Goal: Task Accomplishment & Management: Complete application form

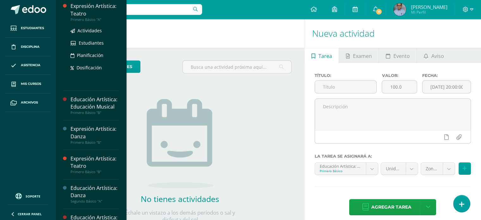
scroll to position [62, 0]
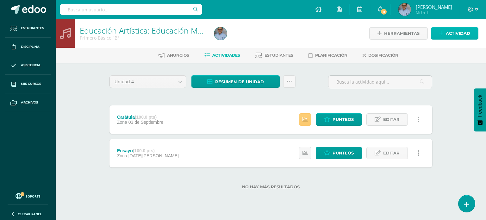
click at [452, 32] on span "Actividad" at bounding box center [458, 34] width 24 height 12
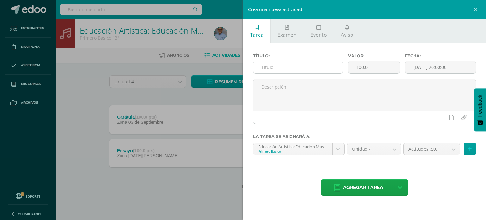
click at [292, 67] on input "text" at bounding box center [298, 67] width 89 height 12
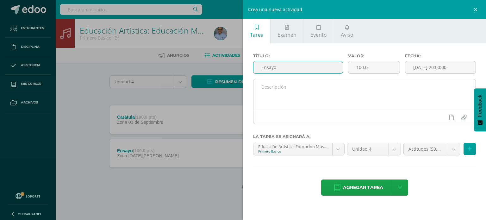
type input "Ensayo"
click at [272, 100] on textarea at bounding box center [365, 95] width 222 height 32
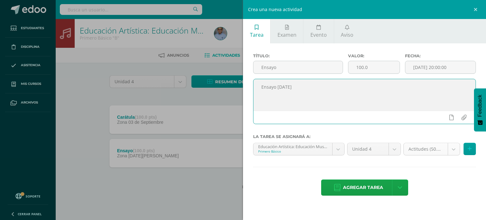
type textarea "Ensayo [DATE]"
click at [437, 152] on body "Estudiantes Disciplina Asistencia Mis cursos Archivos Soporte Ayuda Reportar un…" at bounding box center [243, 105] width 486 height 210
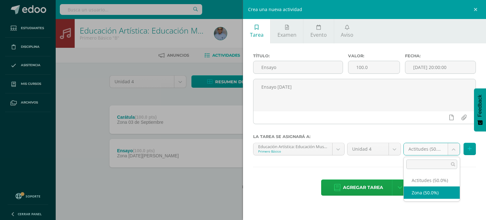
select select "128386"
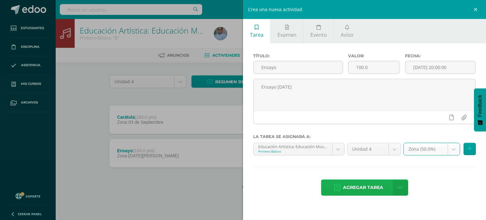
click at [353, 184] on span "Agregar tarea" at bounding box center [363, 188] width 40 height 16
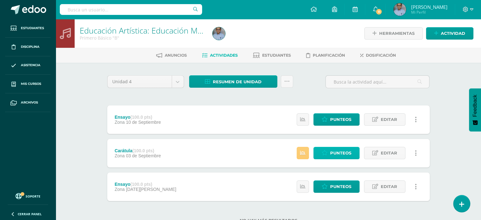
click at [333, 149] on span "Punteos" at bounding box center [340, 153] width 21 height 12
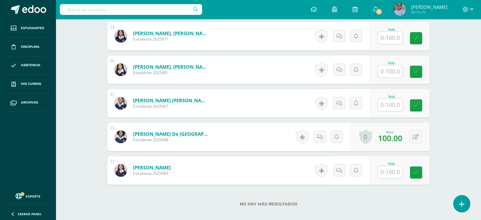
scroll to position [845, 0]
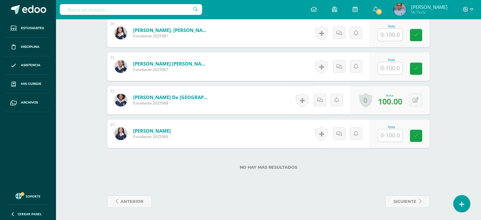
click at [393, 140] on input "text" at bounding box center [390, 135] width 25 height 12
type input "100"
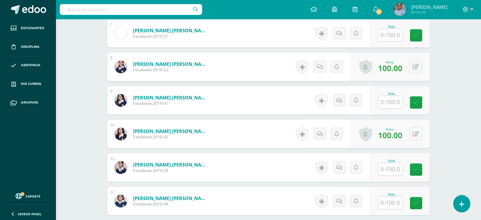
scroll to position [407, 0]
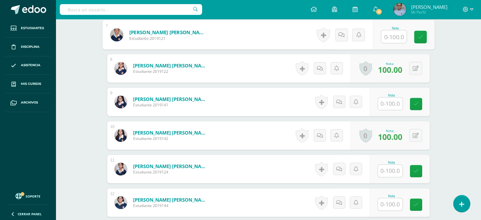
click at [387, 41] on input "text" at bounding box center [393, 36] width 25 height 13
type input "80"
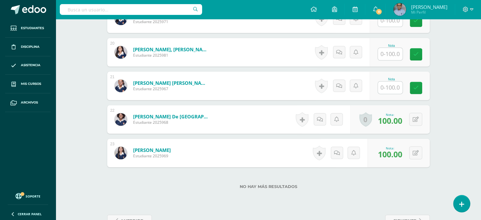
scroll to position [845, 0]
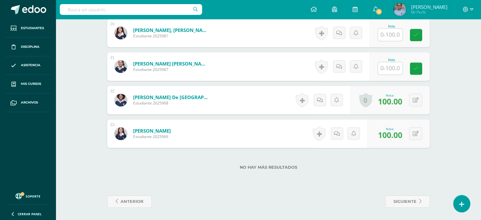
click at [392, 65] on input "text" at bounding box center [390, 68] width 25 height 12
type input "100"
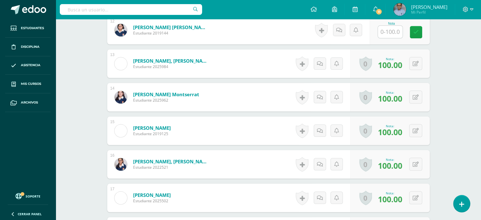
scroll to position [543, 0]
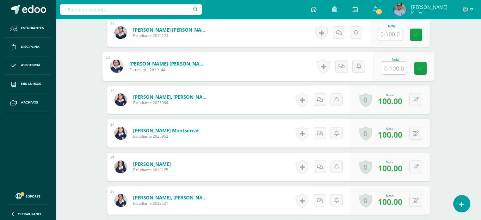
click at [395, 66] on input "text" at bounding box center [393, 68] width 25 height 13
type input "100"
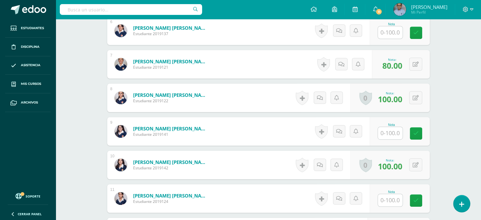
scroll to position [375, 0]
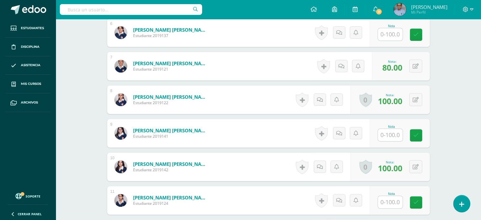
click at [398, 133] on input "text" at bounding box center [390, 135] width 25 height 12
type input "0"
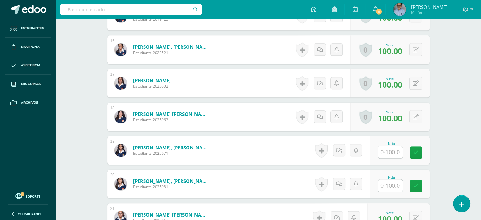
scroll to position [694, 0]
click at [394, 187] on input "text" at bounding box center [390, 185] width 25 height 12
type input "100"
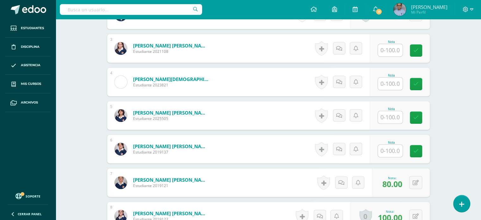
scroll to position [258, 0]
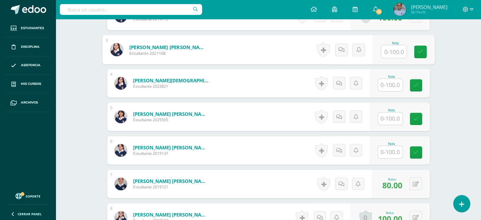
click at [396, 54] on input "text" at bounding box center [393, 51] width 25 height 13
type input "100"
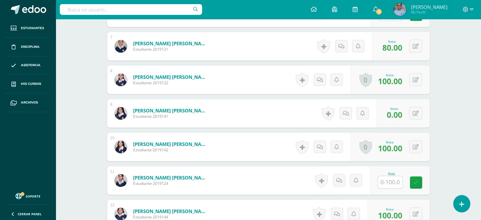
scroll to position [400, 0]
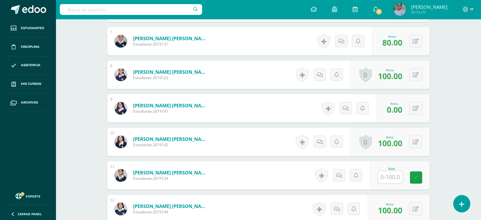
click at [395, 175] on input "text" at bounding box center [390, 177] width 25 height 12
type input "100"
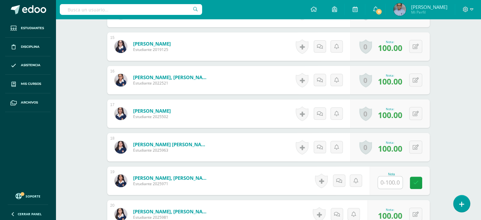
scroll to position [664, 0]
click at [394, 180] on input "text" at bounding box center [390, 182] width 25 height 12
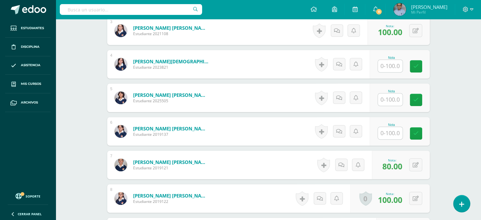
scroll to position [275, 0]
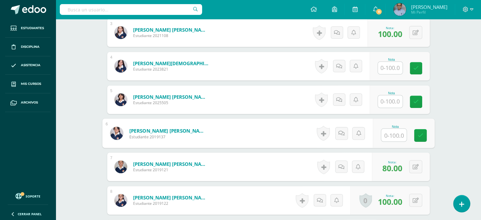
click at [390, 133] on input "text" at bounding box center [393, 135] width 25 height 13
type input "0"
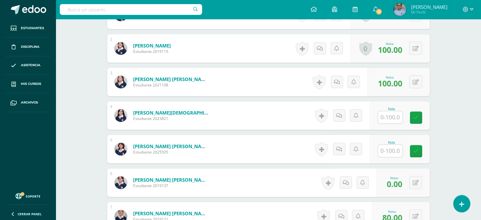
scroll to position [225, 0]
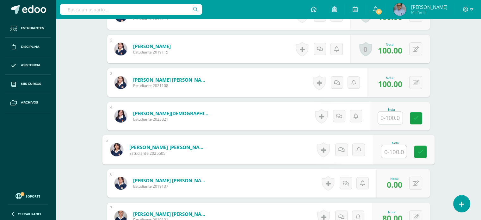
click at [392, 148] on input "text" at bounding box center [393, 151] width 25 height 13
type input "0"
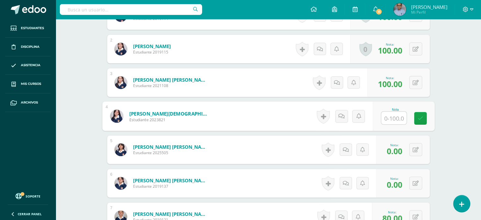
click at [392, 117] on input "text" at bounding box center [393, 118] width 25 height 13
type input "0"
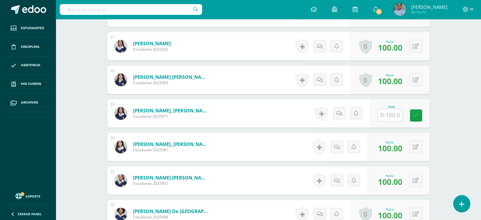
scroll to position [758, 0]
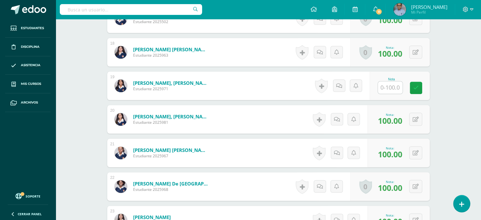
click at [390, 85] on input "text" at bounding box center [390, 87] width 25 height 12
type input "0"
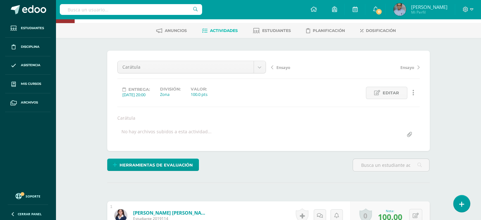
scroll to position [0, 0]
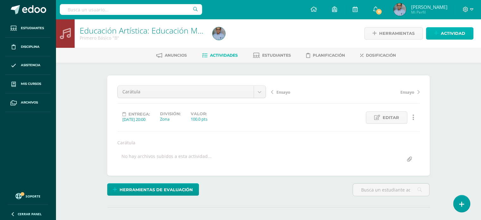
click at [460, 35] on span "Actividad" at bounding box center [453, 34] width 24 height 12
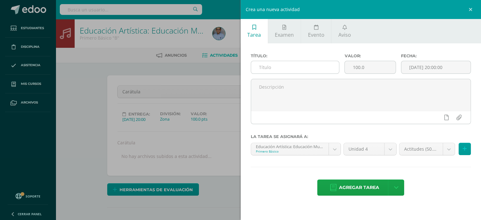
click at [316, 69] on input "text" at bounding box center [295, 67] width 88 height 12
click at [273, 67] on input "Entonación de Himnos" at bounding box center [295, 67] width 88 height 12
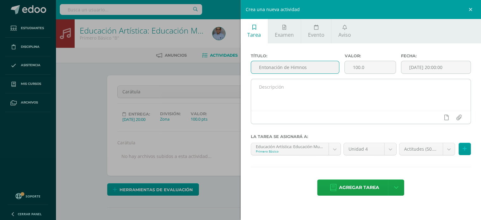
type input "Entonación de Himnos"
click at [268, 91] on textarea at bounding box center [361, 95] width 220 height 32
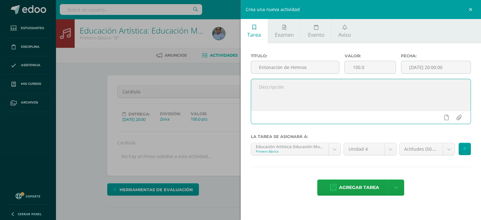
paste textarea "Entonación de Himnos"
type textarea "Entonación de Himnos: Himno Nacional, Himno al Colegio e Himno a Centroamérica."
click at [430, 66] on input "[DATE] 20:00:00" at bounding box center [437, 67] width 70 height 12
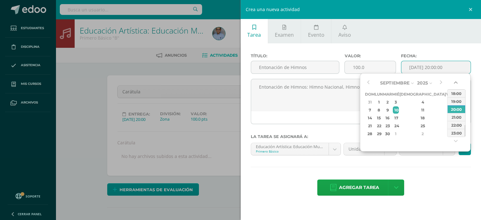
click at [454, 85] on button "button" at bounding box center [457, 83] width 6 height 9
click at [455, 91] on div "14:00" at bounding box center [457, 93] width 18 height 8
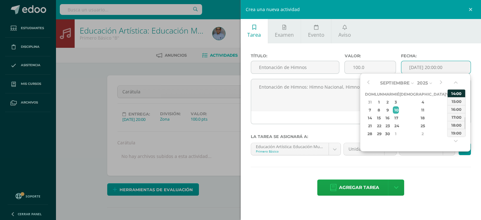
type input "2025-09-10 14:00"
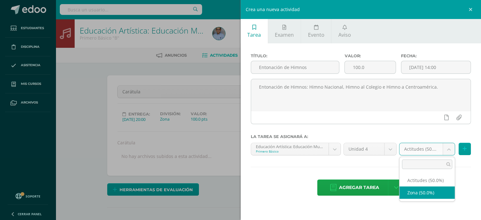
select select "128386"
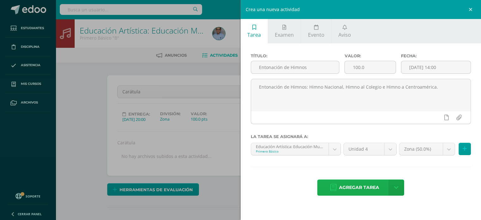
click at [357, 190] on span "Agregar tarea" at bounding box center [359, 188] width 40 height 16
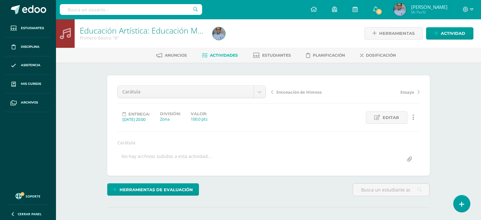
click at [296, 92] on span "Entonación de Himnos" at bounding box center [299, 92] width 45 height 6
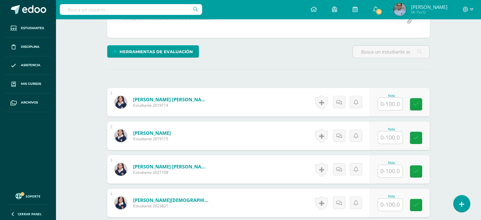
scroll to position [139, 0]
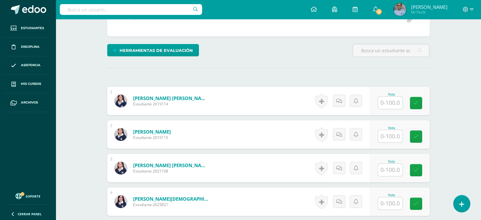
click at [395, 102] on input "text" at bounding box center [390, 103] width 25 height 12
type input "100"
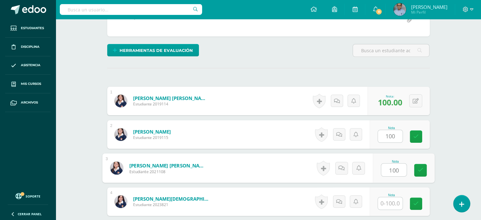
type input "100"
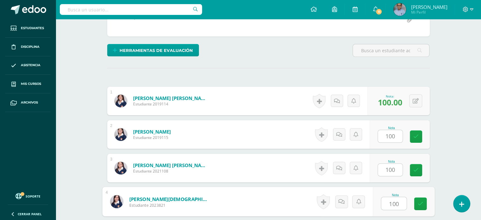
type input "100"
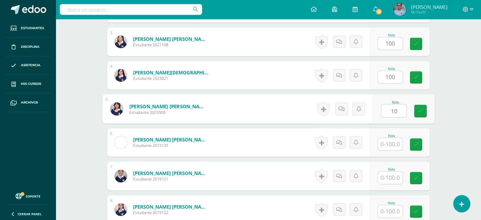
scroll to position [266, 0]
type input "100"
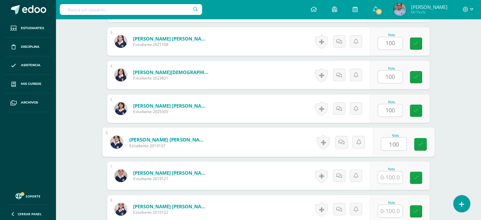
type input "100"
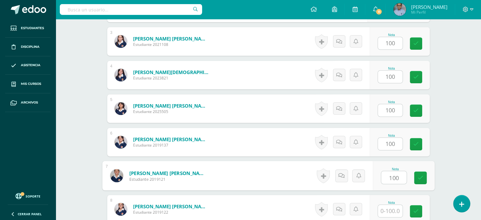
type input "100"
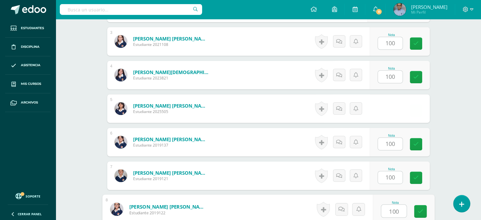
type input "100"
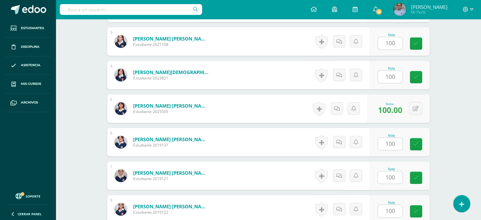
scroll to position [400, 0]
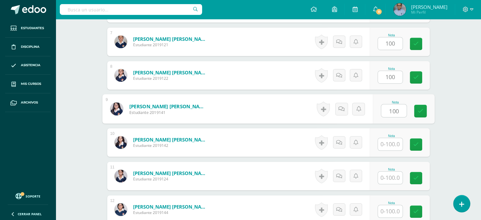
type input "100"
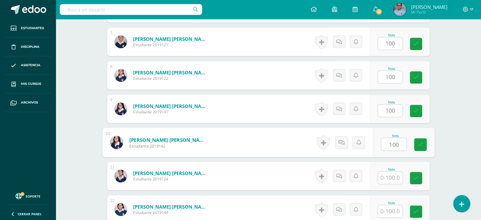
type input "100"
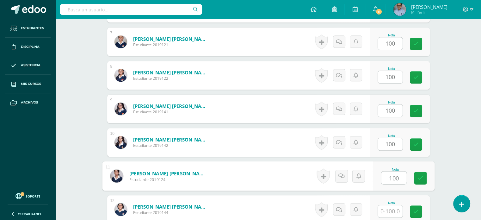
type input "100"
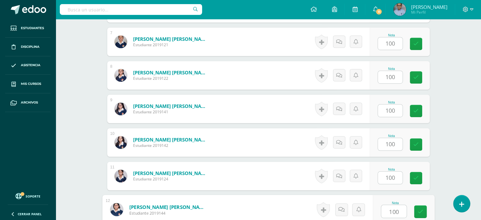
type input "100"
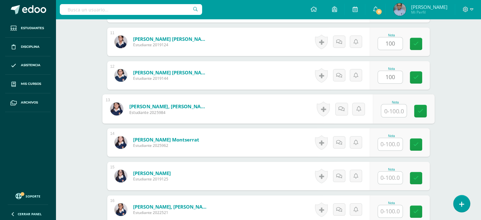
scroll to position [534, 0]
type input "100"
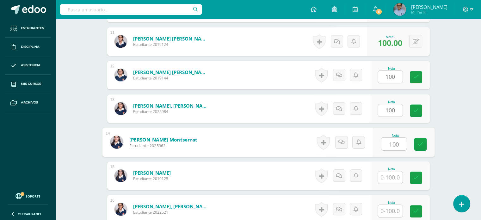
type input "100"
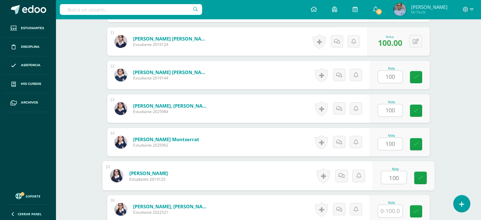
type input "100"
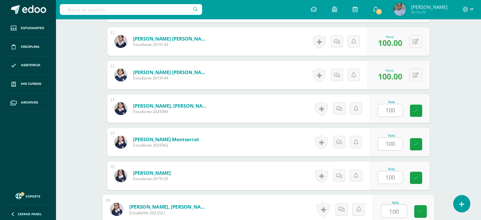
type input "100"
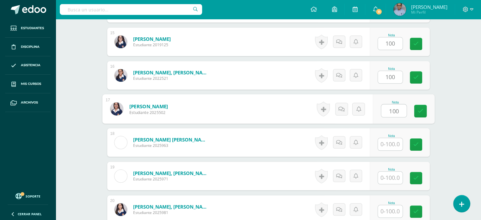
type input "100"
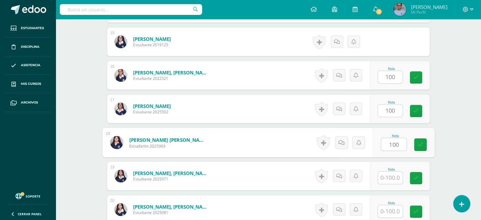
type input "100"
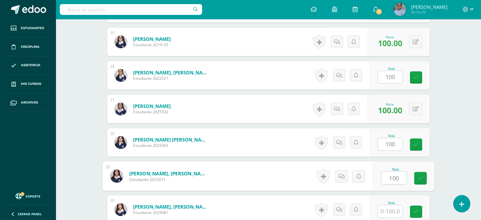
type input "100"
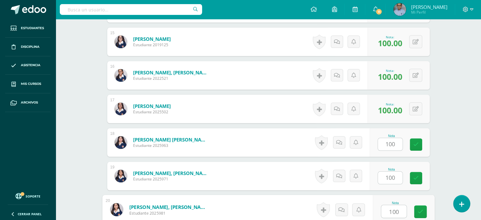
type input "100"
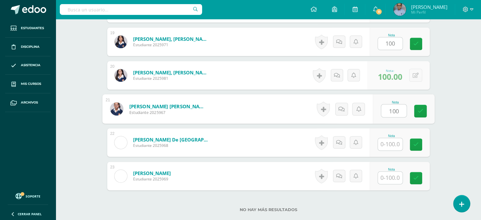
type input "100"
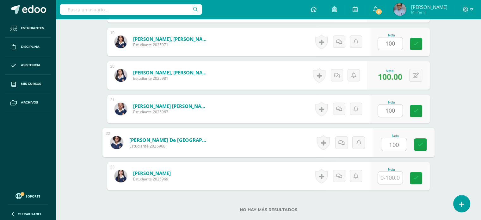
type input "100"
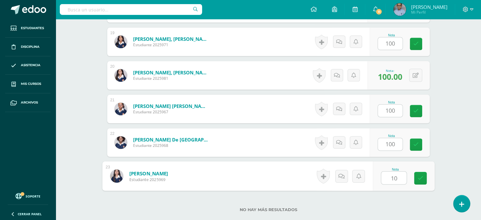
type input "100"
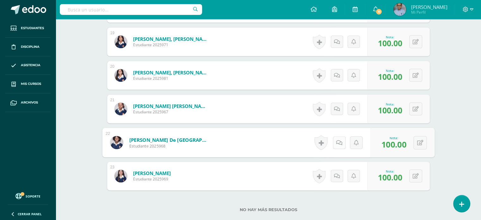
click at [339, 140] on icon at bounding box center [339, 142] width 6 height 5
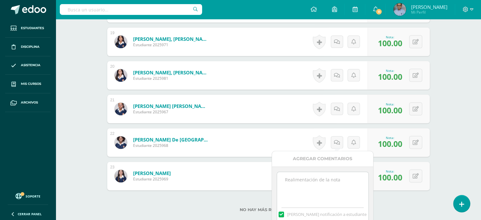
click at [313, 179] on textarea at bounding box center [322, 188] width 91 height 32
click at [293, 180] on textarea "Ausente." at bounding box center [322, 188] width 91 height 32
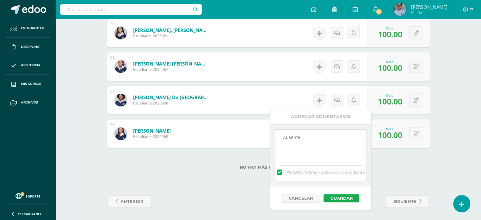
type textarea "Ausente."
click at [326, 194] on button "Guardar" at bounding box center [342, 198] width 36 height 8
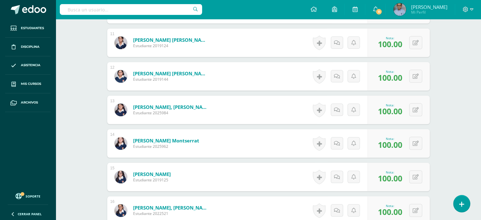
scroll to position [512, 0]
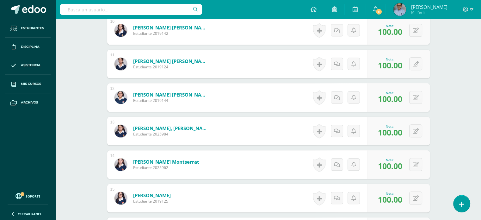
drag, startPoint x: 326, startPoint y: 194, endPoint x: 275, endPoint y: 135, distance: 78.1
click at [275, 135] on form "Palacios Sit, Maria Valentina Estudiante 2025984 Nota 100.00 0 Logros" at bounding box center [268, 131] width 323 height 28
click at [338, 129] on icon at bounding box center [339, 130] width 6 height 5
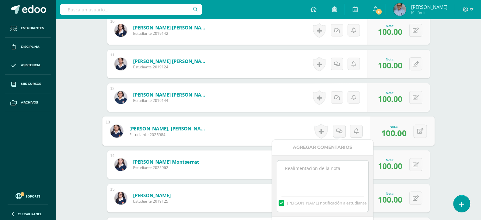
click at [312, 170] on textarea at bounding box center [322, 176] width 91 height 32
paste textarea "Ausente."
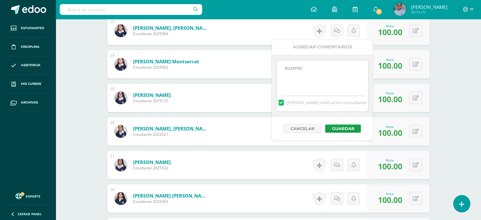
scroll to position [614, 0]
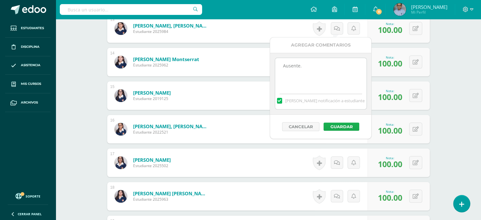
type textarea "Ausente."
click at [331, 125] on button "Guardar" at bounding box center [342, 126] width 36 height 8
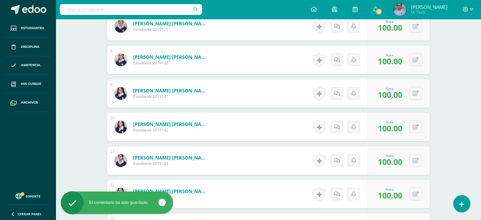
scroll to position [415, 0]
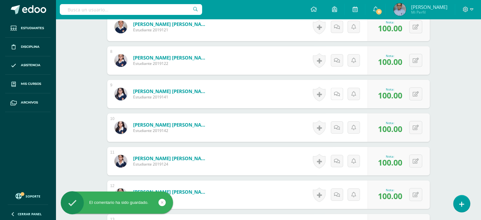
click at [335, 90] on link at bounding box center [337, 94] width 12 height 12
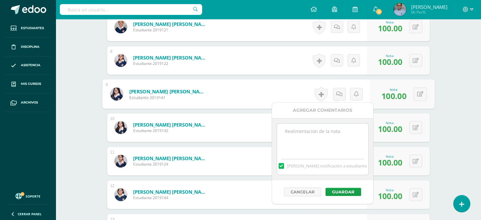
click at [315, 129] on textarea at bounding box center [322, 139] width 91 height 32
paste textarea "Ausente."
type textarea "Ausente."
click at [335, 190] on button "Guardar" at bounding box center [344, 192] width 36 height 8
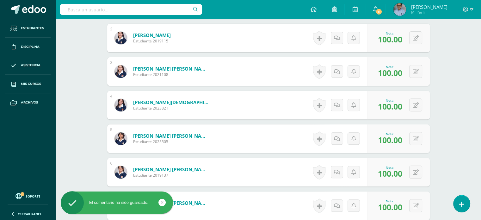
scroll to position [236, 0]
click at [336, 106] on icon at bounding box center [337, 104] width 6 height 5
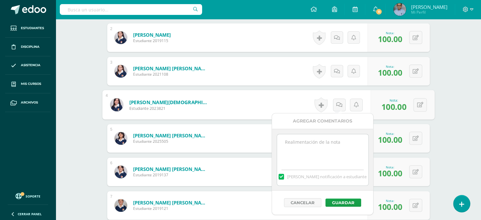
click at [327, 149] on textarea at bounding box center [322, 150] width 91 height 32
paste textarea "Ausente."
type textarea "Ausente."
click at [339, 198] on button "Guardar" at bounding box center [344, 202] width 36 height 8
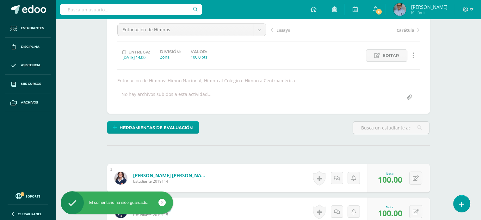
scroll to position [0, 0]
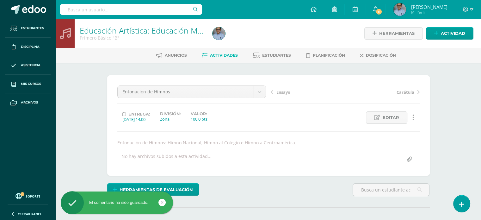
click at [284, 91] on span "Ensayo" at bounding box center [284, 92] width 14 height 6
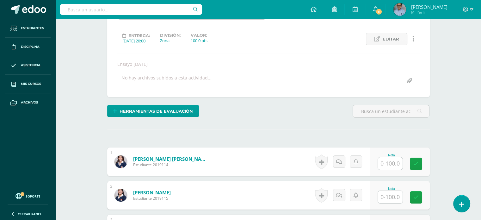
scroll to position [78, 0]
click at [393, 162] on input "text" at bounding box center [390, 163] width 25 height 12
type input "0"
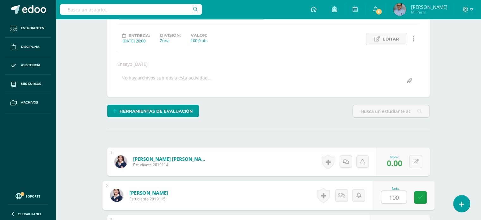
type input "100"
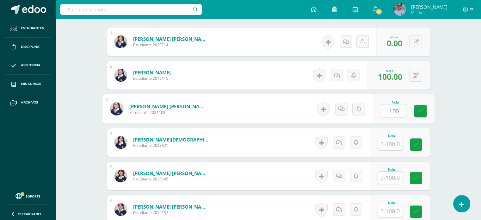
type input "100"
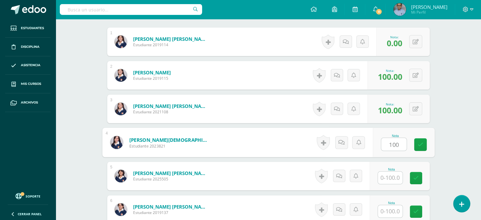
type input "100"
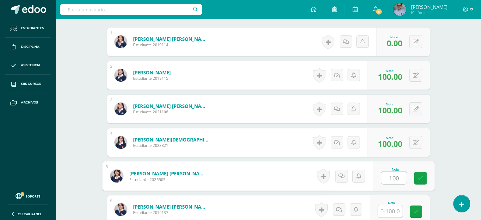
type input "100"
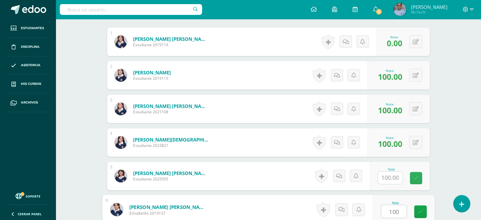
scroll to position [333, 0]
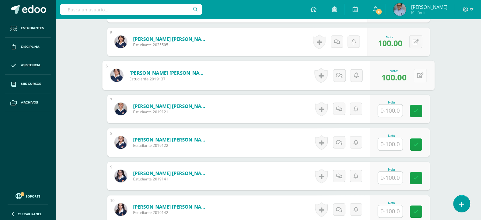
click at [416, 74] on button at bounding box center [420, 75] width 13 height 13
type input "0"
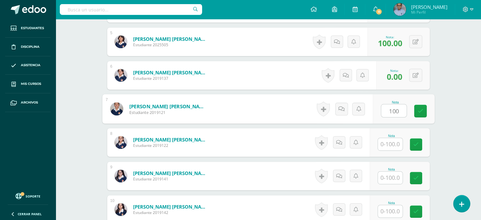
type input "100"
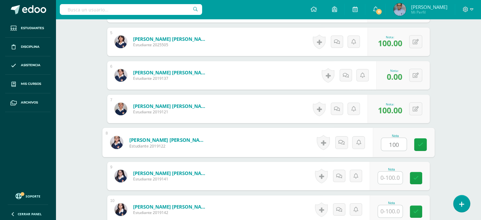
type input "100"
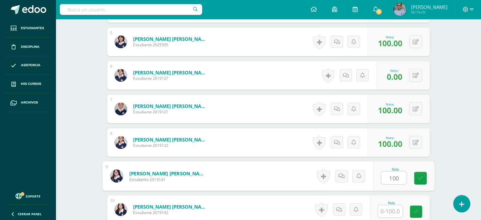
type input "100"
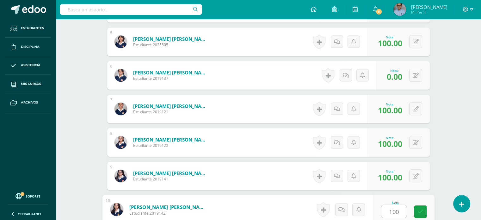
type input "100"
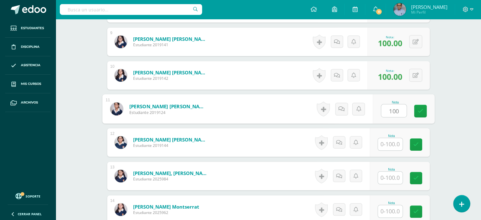
type input "100"
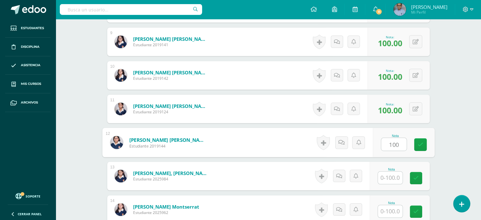
type input "100"
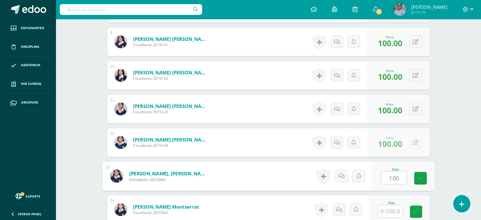
type input "100"
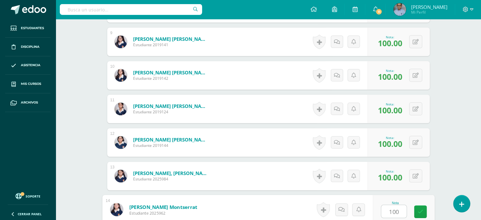
type input "100"
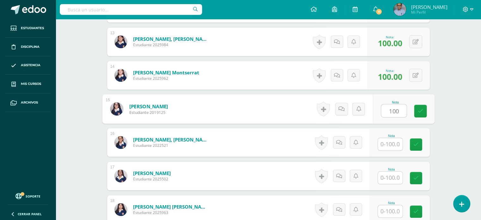
type input "100"
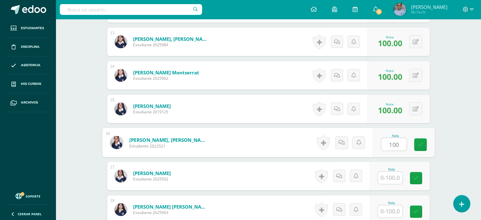
type input "100"
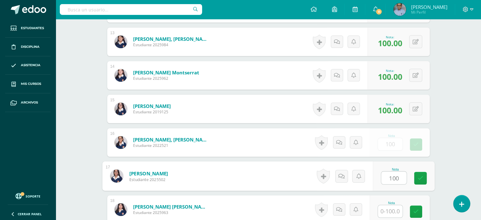
type input "100"
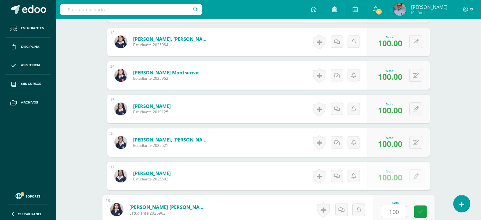
type input "100"
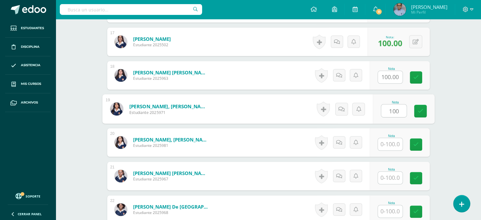
type input "100"
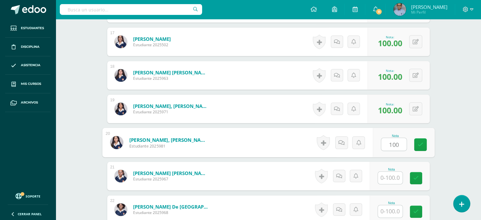
type input "100"
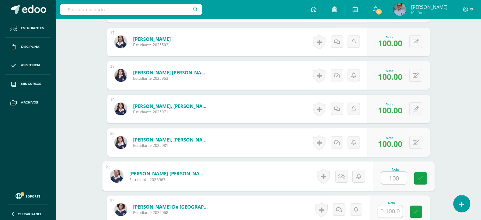
type input "100"
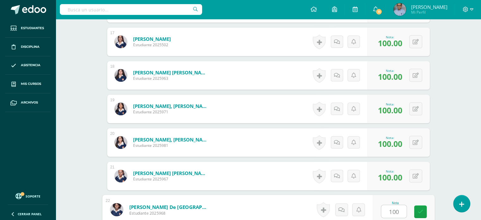
type input "100"
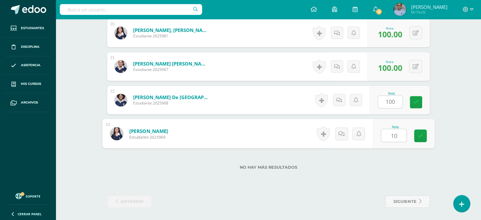
type input "100"
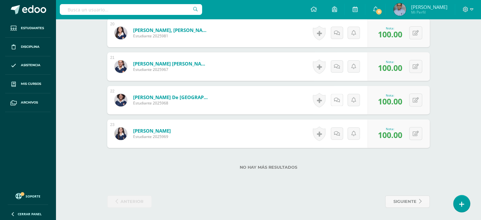
click at [337, 98] on icon at bounding box center [337, 99] width 6 height 5
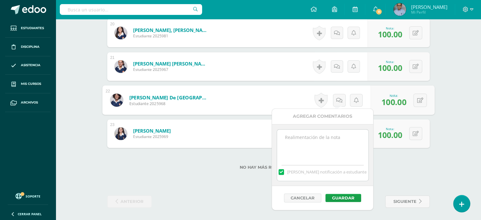
click at [296, 141] on textarea at bounding box center [322, 145] width 91 height 32
paste textarea "Ausente."
type textarea "Ausente."
click at [342, 195] on button "Guardar" at bounding box center [344, 198] width 36 height 8
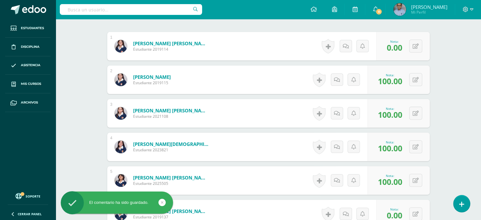
scroll to position [201, 0]
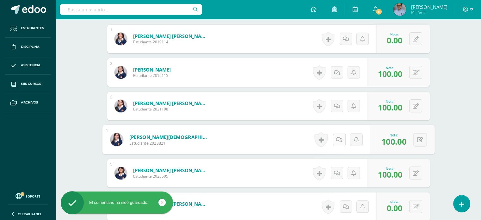
click at [336, 139] on icon at bounding box center [339, 139] width 6 height 5
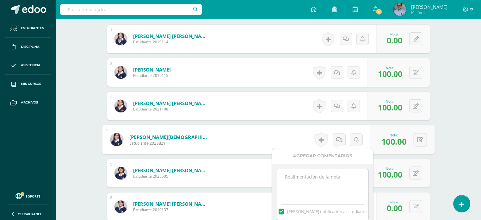
click at [331, 182] on textarea at bounding box center [322, 185] width 91 height 32
paste textarea "Ausente."
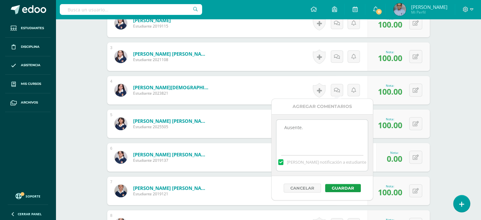
scroll to position [251, 0]
type textarea "Ausente."
click at [335, 185] on button "Guardar" at bounding box center [342, 188] width 36 height 8
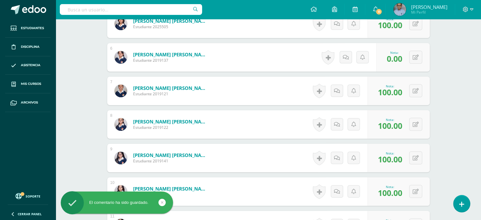
scroll to position [351, 0]
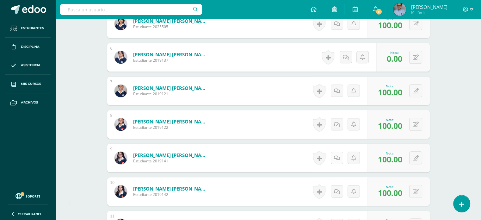
click at [341, 157] on link at bounding box center [337, 158] width 12 height 12
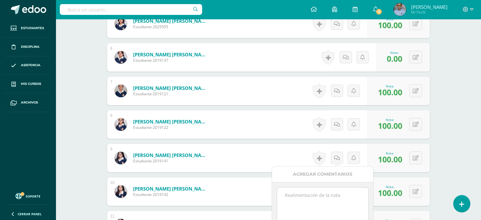
click at [338, 194] on textarea at bounding box center [322, 203] width 91 height 32
paste textarea "Ausente."
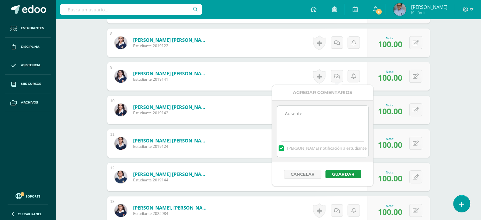
scroll to position [434, 0]
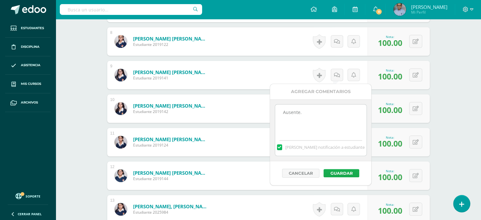
type textarea "Ausente."
click at [336, 171] on button "Guardar" at bounding box center [342, 173] width 36 height 8
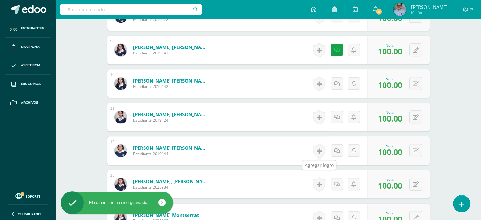
scroll to position [462, 0]
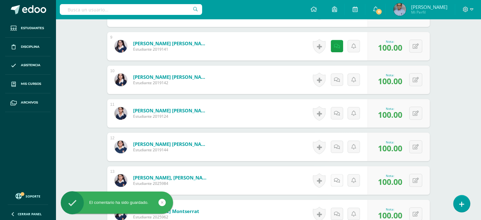
click at [335, 176] on link at bounding box center [337, 180] width 12 height 12
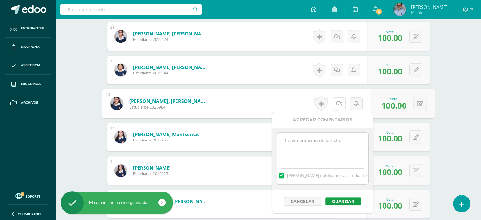
scroll to position [541, 0]
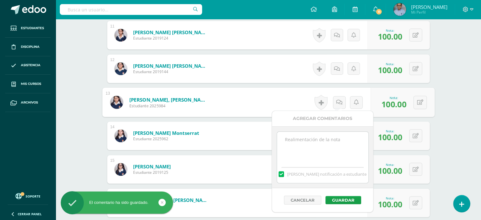
click at [312, 149] on textarea at bounding box center [322, 148] width 91 height 32
paste textarea "Ausente."
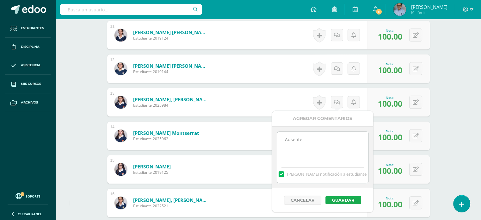
type textarea "Ausente."
click at [351, 198] on button "Guardar" at bounding box center [344, 200] width 36 height 8
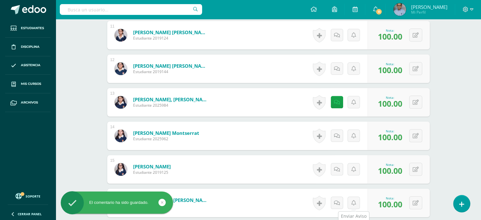
click at [351, 198] on link at bounding box center [354, 203] width 12 height 12
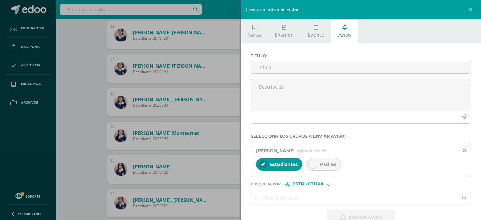
click at [95, 96] on div "Crea una nueva actividad Tarea Examen Evento Aviso Título: Valor: 100.0 Fecha: …" at bounding box center [240, 110] width 481 height 220
